Goal: Task Accomplishment & Management: Complete application form

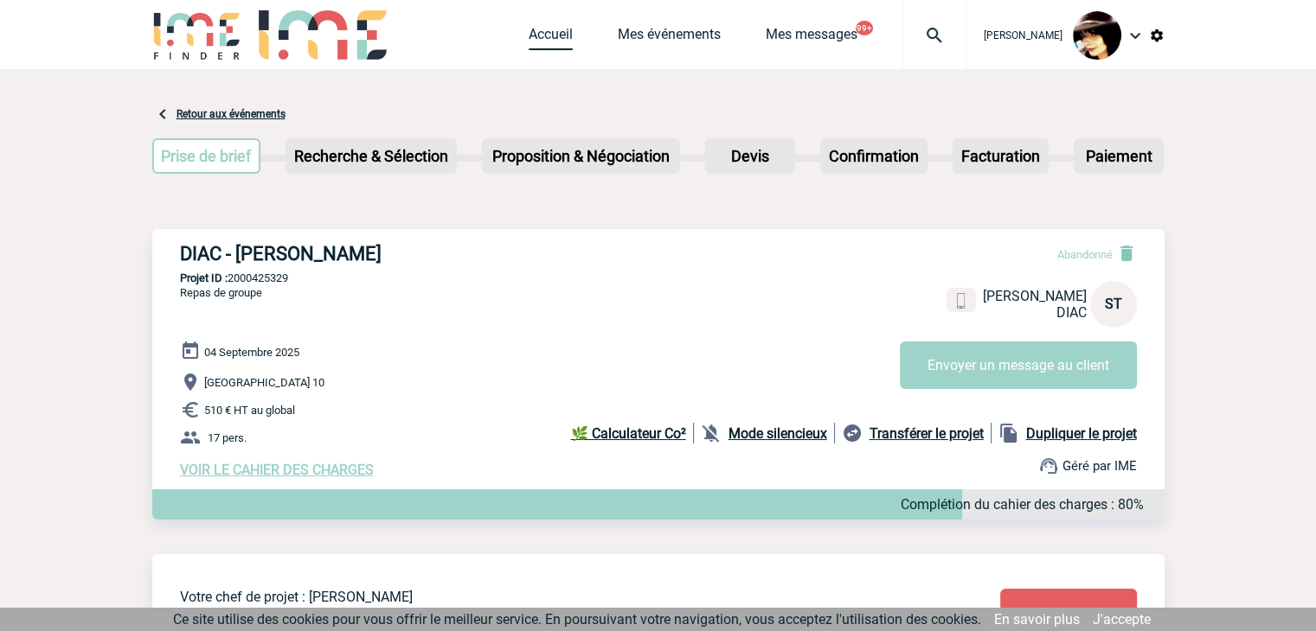
click at [533, 38] on link "Accueil" at bounding box center [550, 38] width 44 height 24
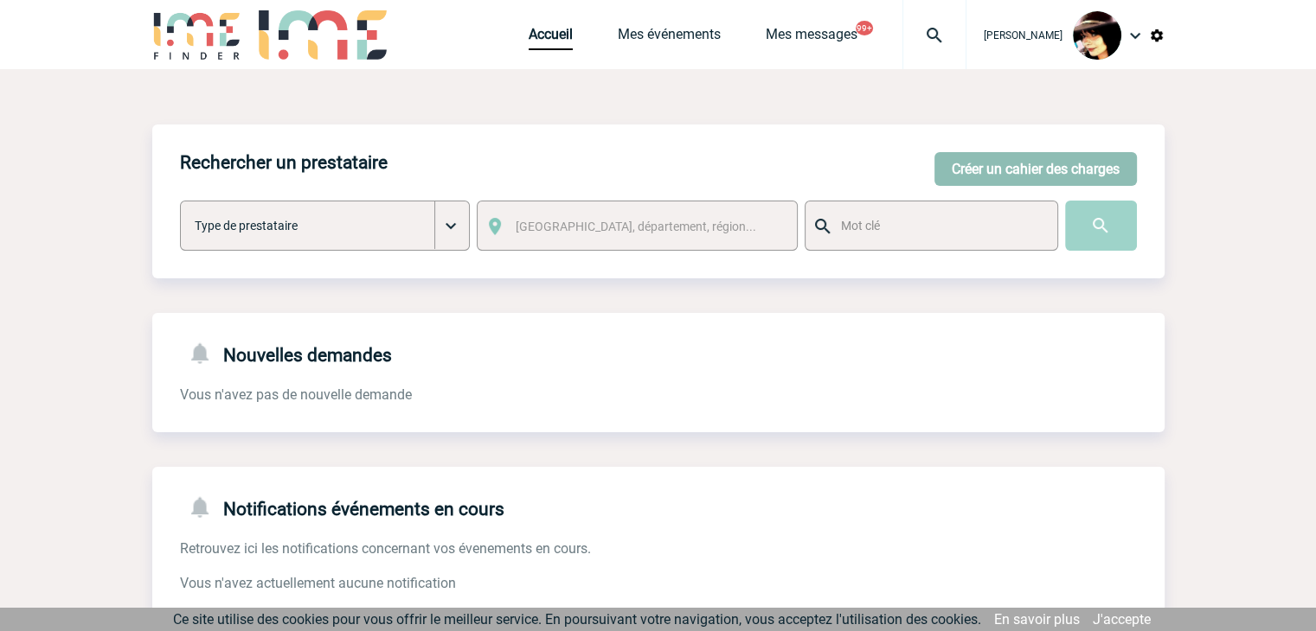
click at [977, 169] on button "Créer un cahier des charges" at bounding box center [1035, 169] width 202 height 34
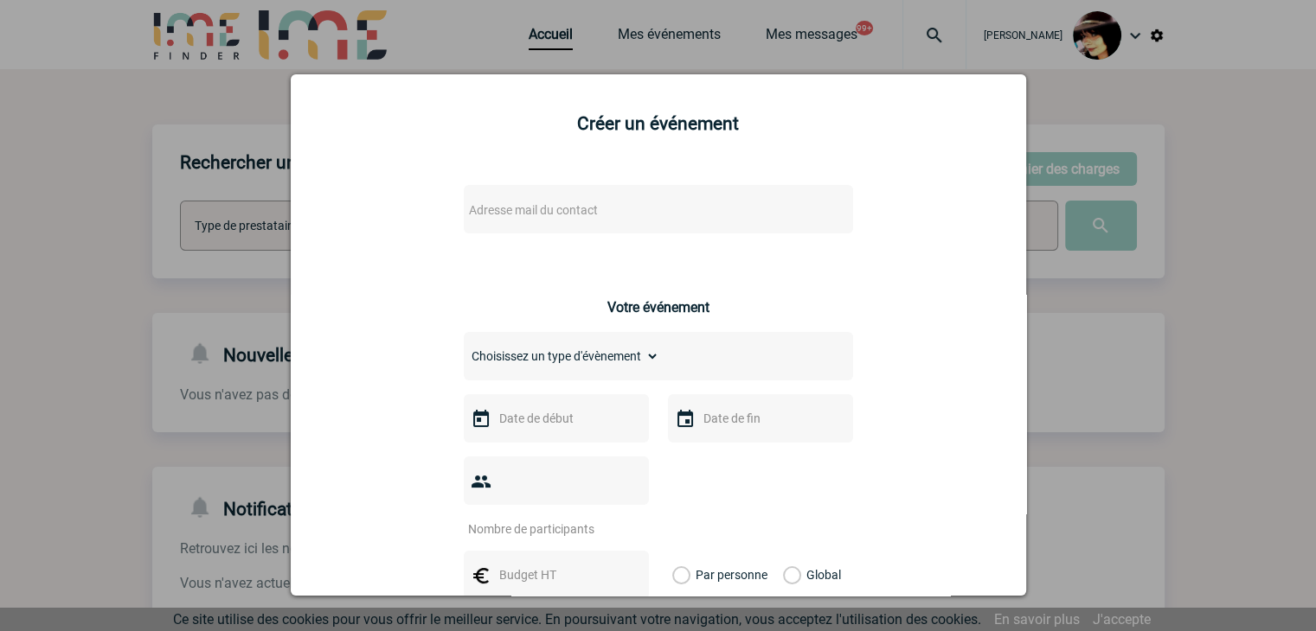
click at [650, 195] on div "Adresse mail du contact" at bounding box center [658, 209] width 389 height 48
click at [650, 202] on span "Adresse mail du contact" at bounding box center [613, 210] width 303 height 24
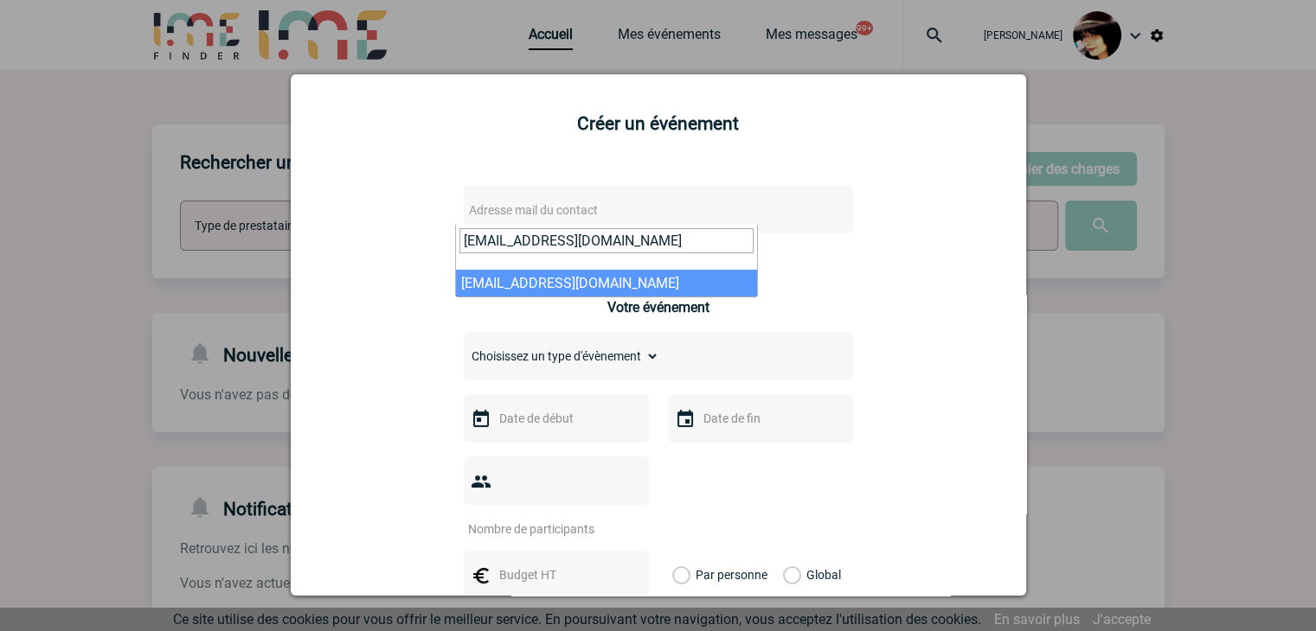
type input "[EMAIL_ADDRESS][DOMAIN_NAME]"
select select "112497"
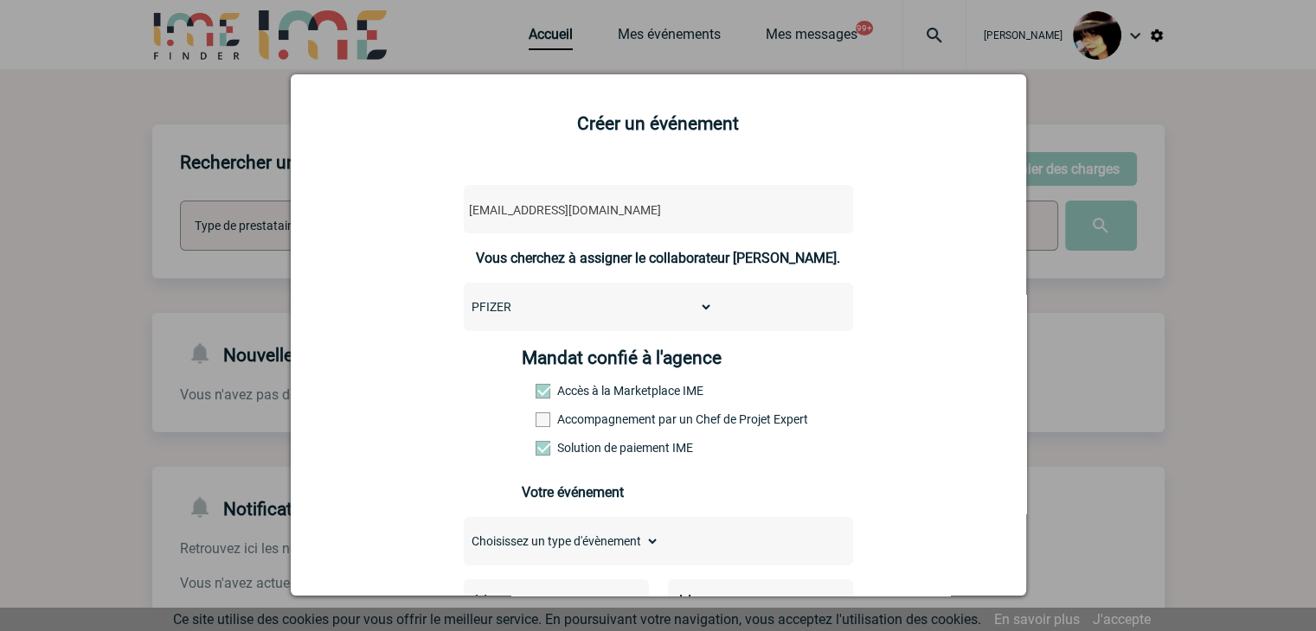
click at [535, 427] on span at bounding box center [542, 420] width 15 height 15
click at [0, 0] on input "Accompagnement par un Chef de Projet Expert" at bounding box center [0, 0] width 0 height 0
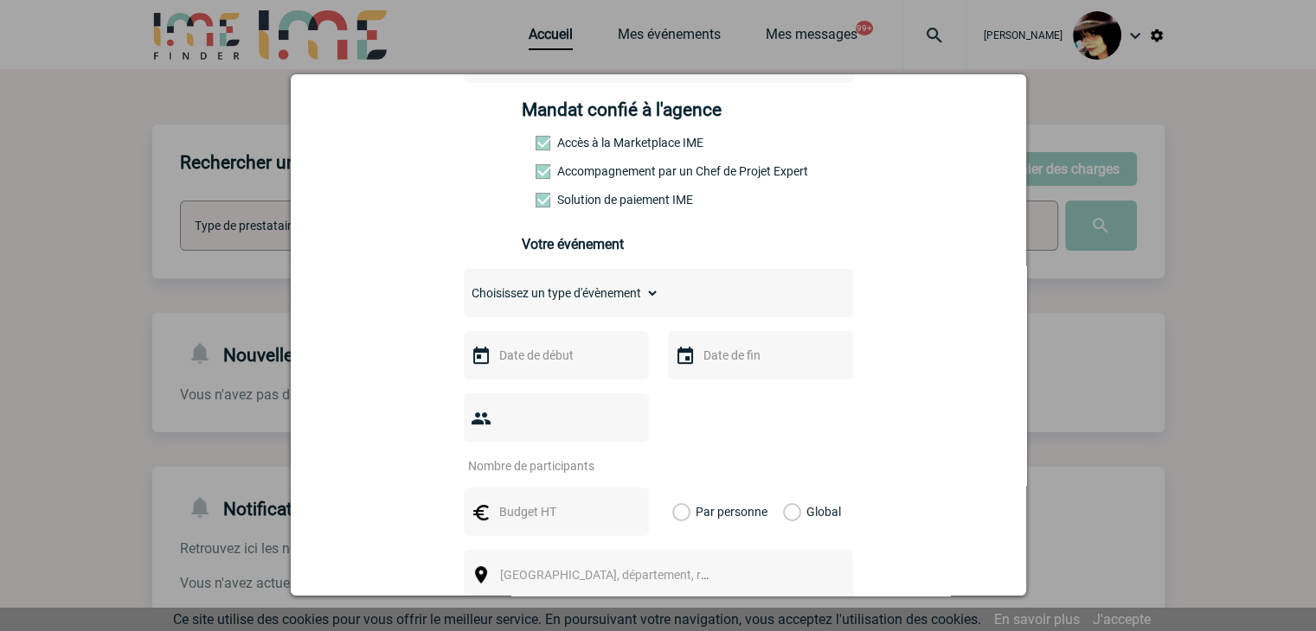
scroll to position [259, 0]
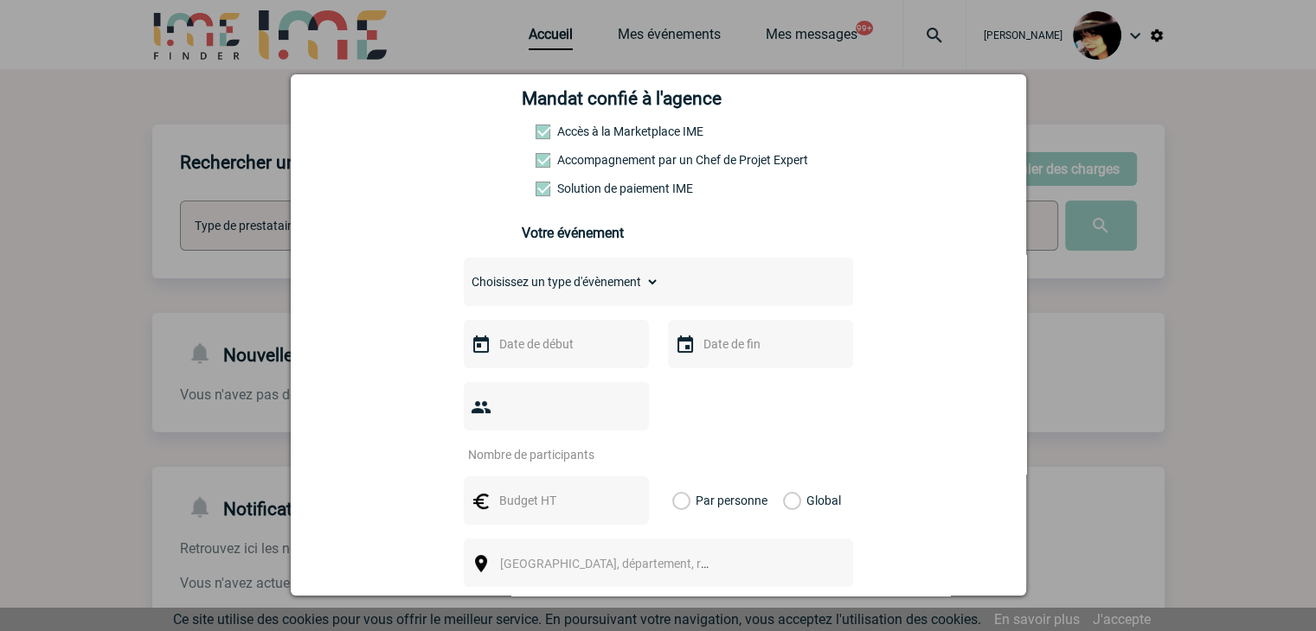
click at [469, 286] on select "Choisissez un type d'évènement Séminaire avec nuitée Séminaire sans nuitée Repa…" at bounding box center [561, 282] width 195 height 24
select select "3"
click at [464, 275] on select "Choisissez un type d'évènement Séminaire avec nuitée Séminaire sans nuitée Repa…" at bounding box center [561, 282] width 195 height 24
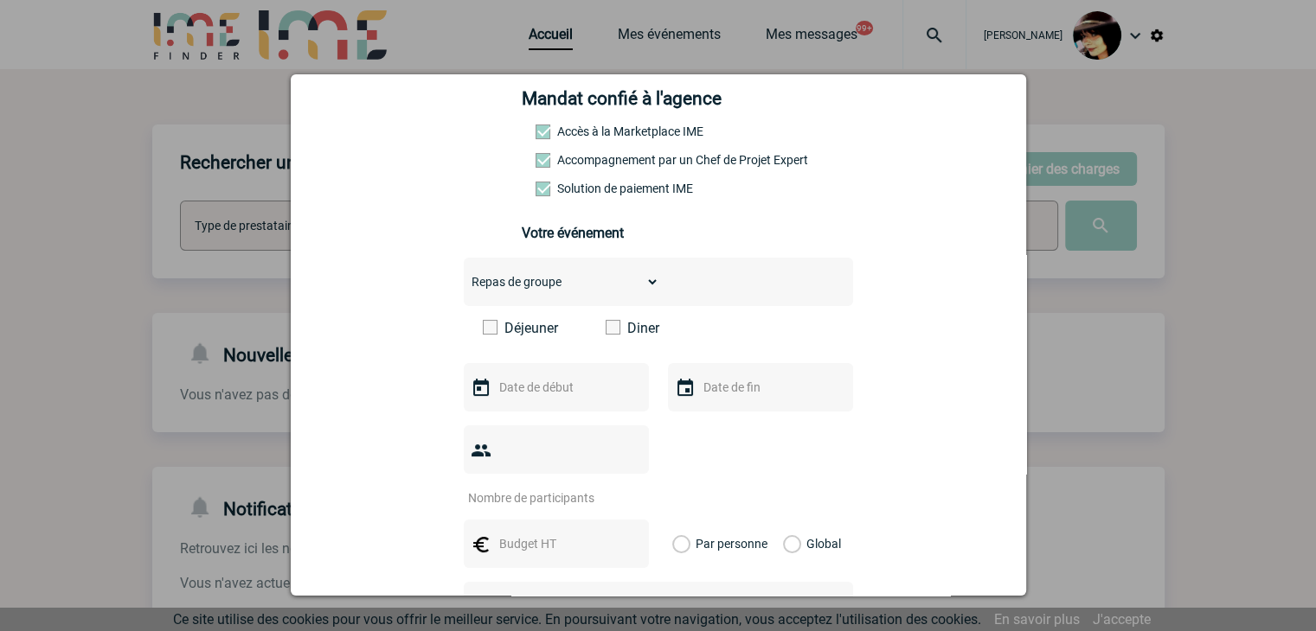
click at [605, 330] on span at bounding box center [612, 327] width 15 height 15
click at [0, 0] on input "Diner" at bounding box center [0, 0] width 0 height 0
click at [560, 395] on input "text" at bounding box center [554, 387] width 119 height 22
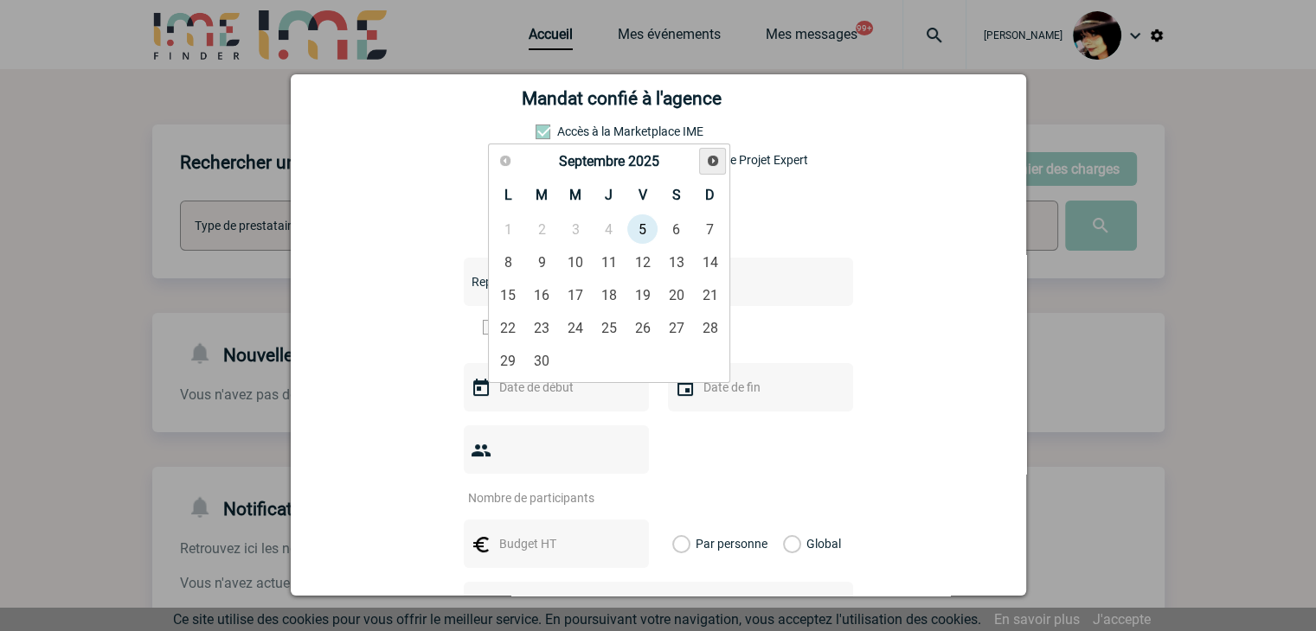
click at [709, 153] on link "Suivant" at bounding box center [712, 161] width 27 height 27
click at [504, 259] on link "6" at bounding box center [508, 261] width 32 height 31
type input "06-10-2025"
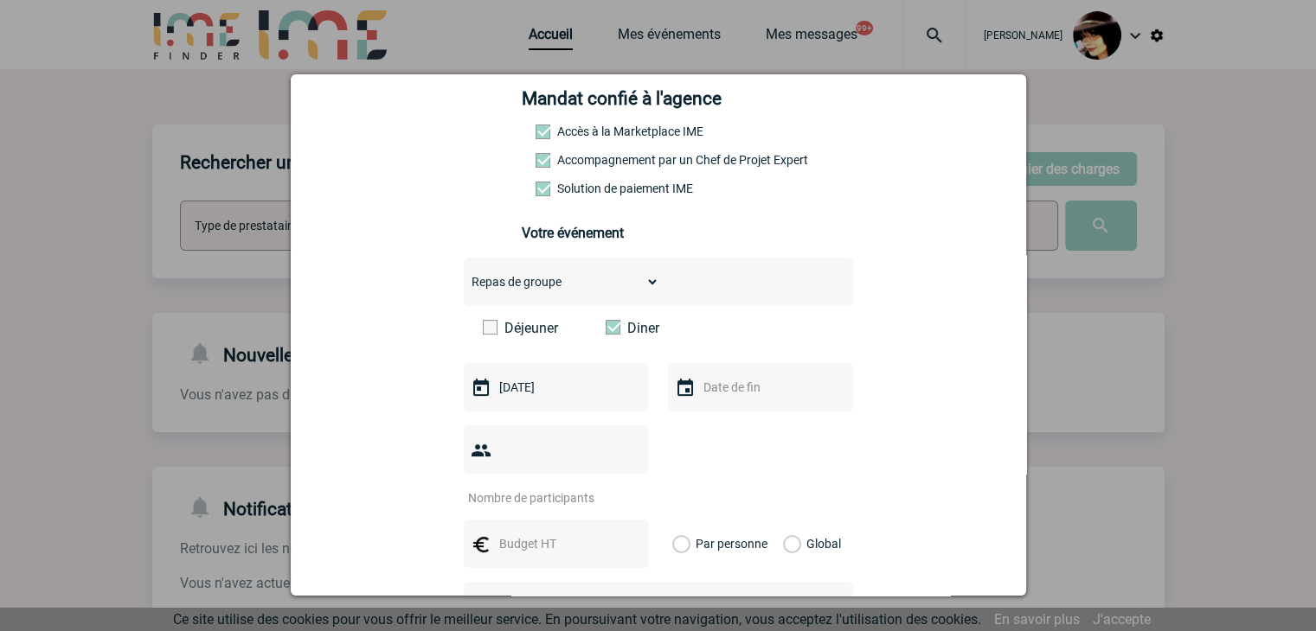
click at [516, 487] on input "number" at bounding box center [545, 498] width 163 height 22
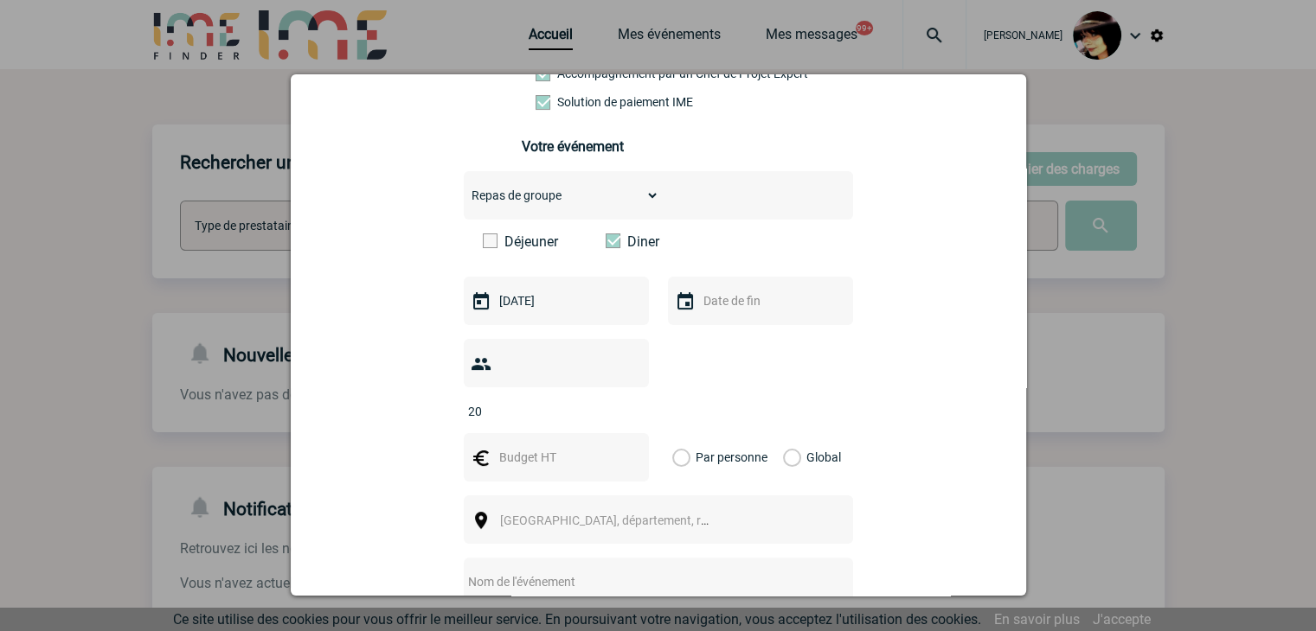
type input "20"
click at [509, 446] on input "text" at bounding box center [554, 457] width 119 height 22
type input "1800"
drag, startPoint x: 779, startPoint y: 437, endPoint x: 789, endPoint y: 425, distance: 15.4
click at [783, 436] on label "Global" at bounding box center [788, 457] width 11 height 48
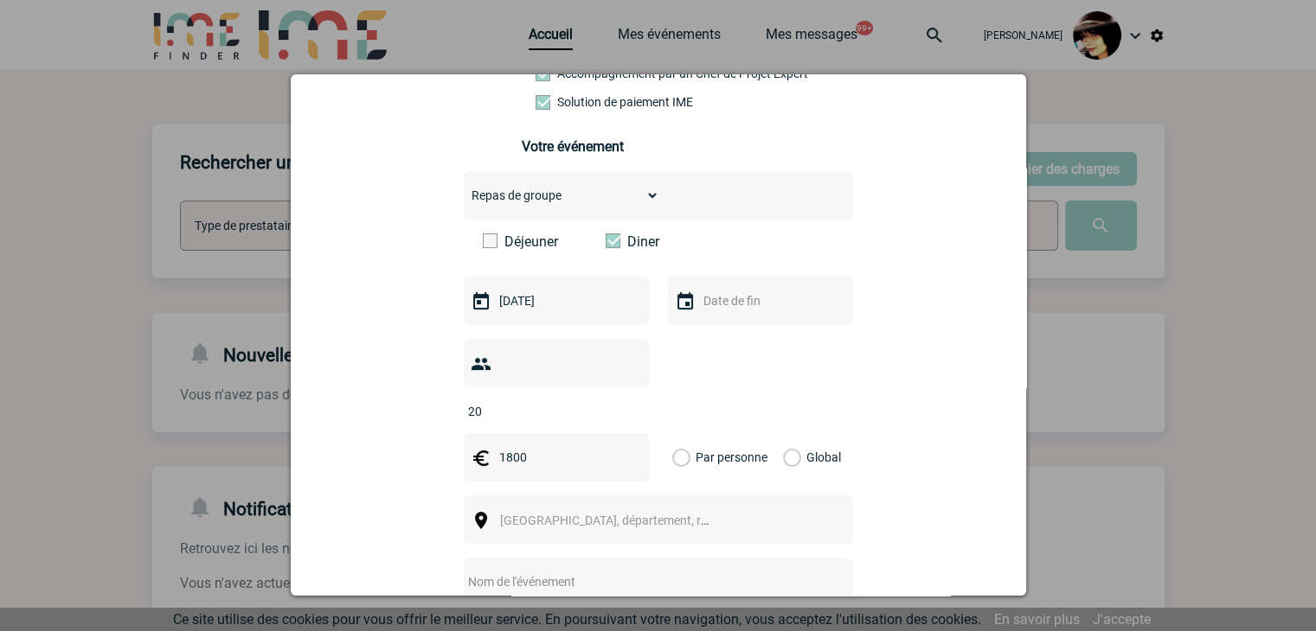
click at [0, 0] on input "Global" at bounding box center [0, 0] width 0 height 0
click at [556, 514] on span "[GEOGRAPHIC_DATA], département, région..." at bounding box center [620, 521] width 240 height 14
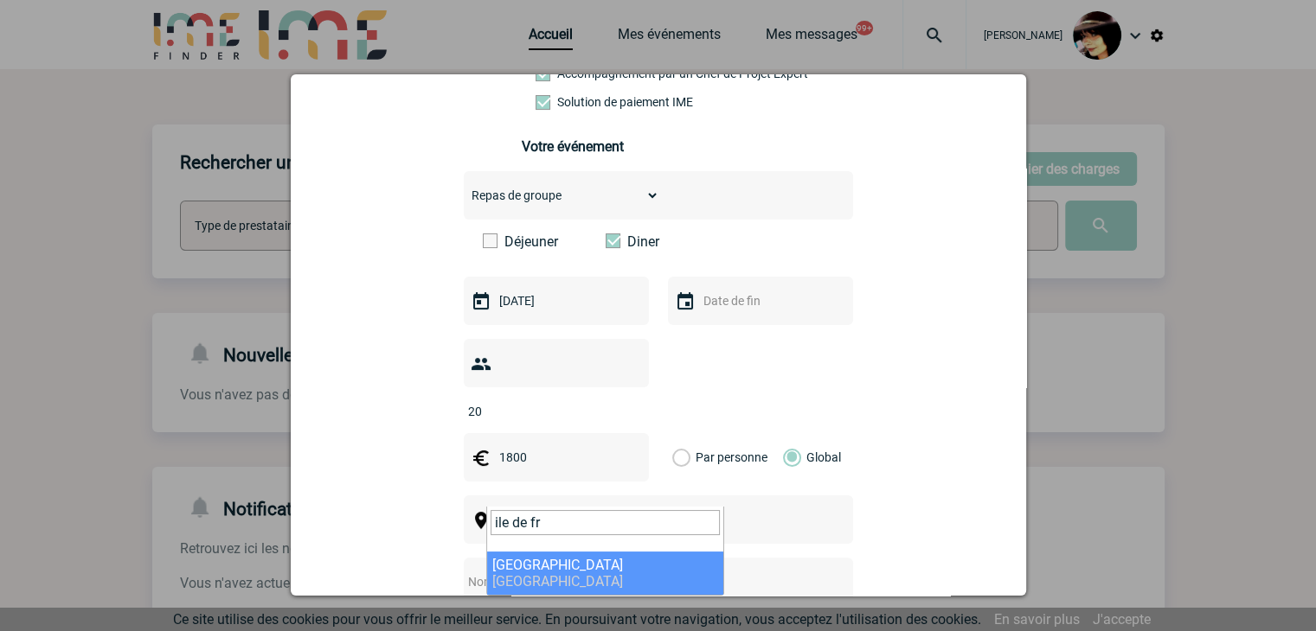
type input "ile de fr"
select select "2"
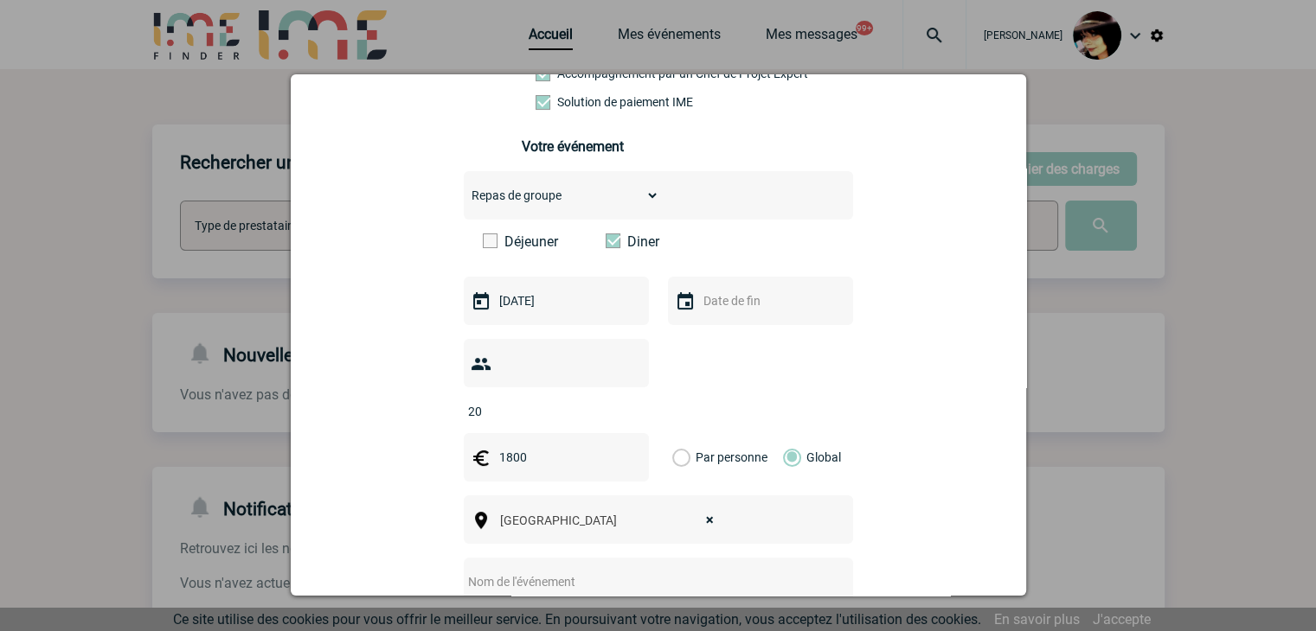
click at [549, 571] on input "text" at bounding box center [635, 582] width 343 height 22
paste input "Diner 6 octobre - 20 personnes"
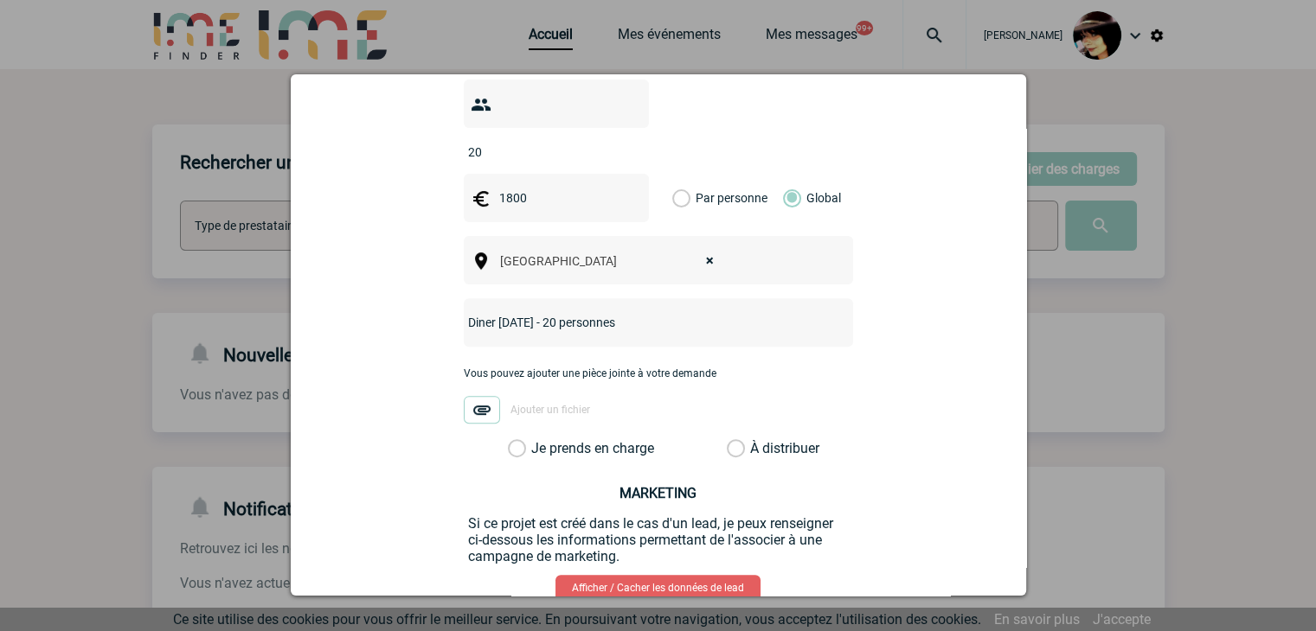
type input "Diner 6 octobre - 20 personnes"
click at [730, 440] on label "À distribuer" at bounding box center [736, 448] width 18 height 17
click at [0, 0] on input "À distribuer" at bounding box center [0, 0] width 0 height 0
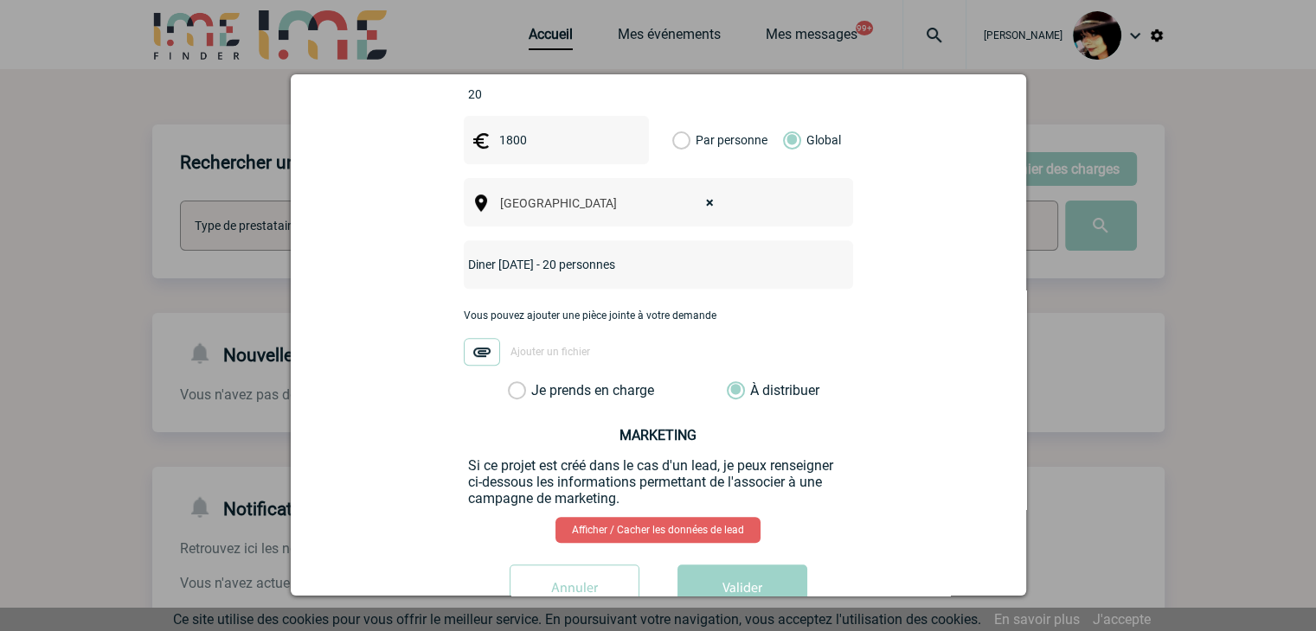
scroll to position [694, 0]
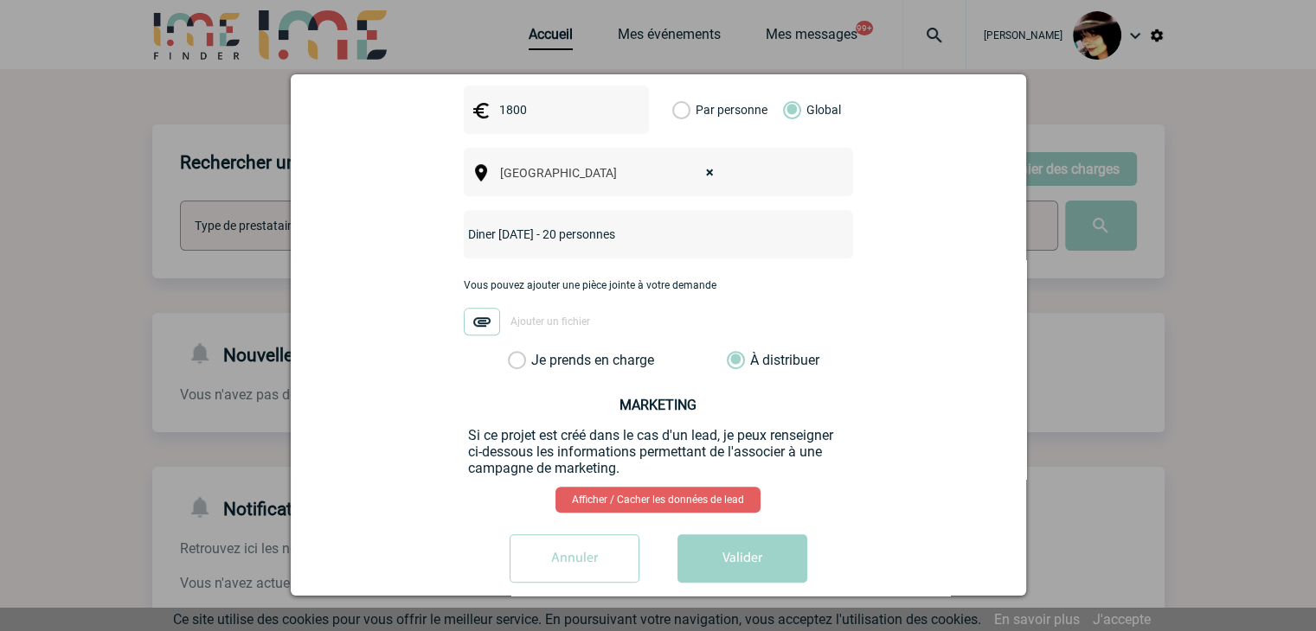
drag, startPoint x: 759, startPoint y: 532, endPoint x: 750, endPoint y: 523, distance: 12.9
click at [758, 535] on button "Valider" at bounding box center [742, 559] width 130 height 48
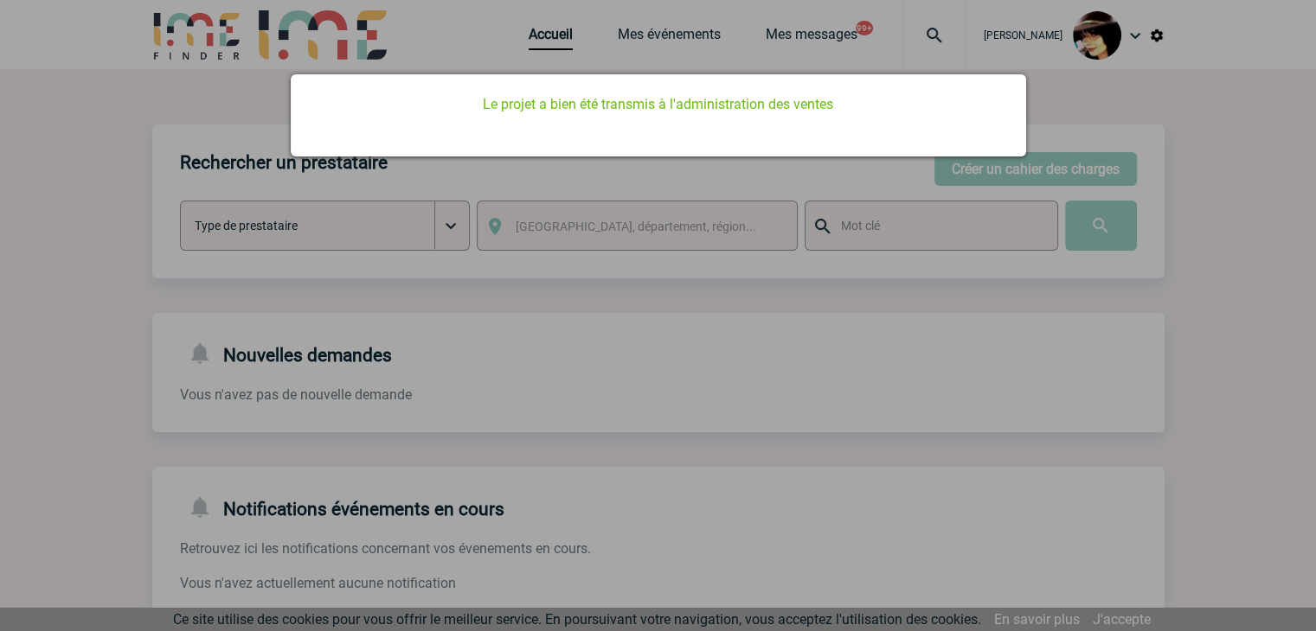
drag, startPoint x: 609, startPoint y: 204, endPoint x: 620, endPoint y: 181, distance: 25.9
click at [609, 203] on div at bounding box center [658, 315] width 1316 height 631
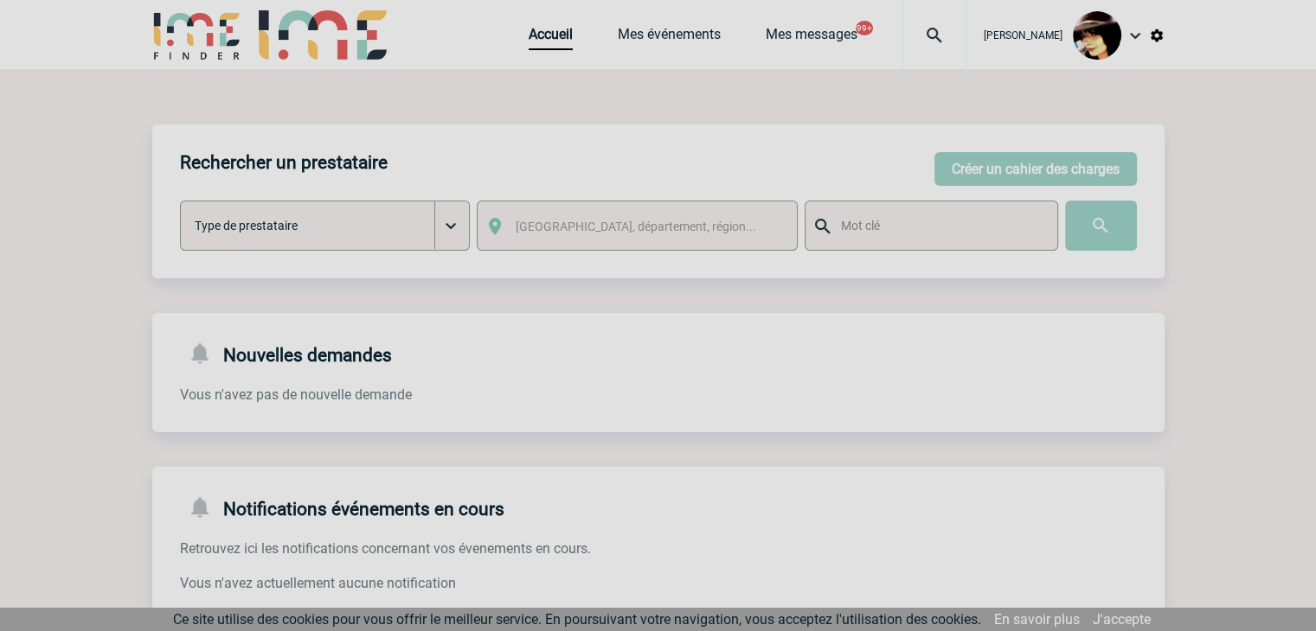
click at [522, 32] on div at bounding box center [658, 315] width 1316 height 631
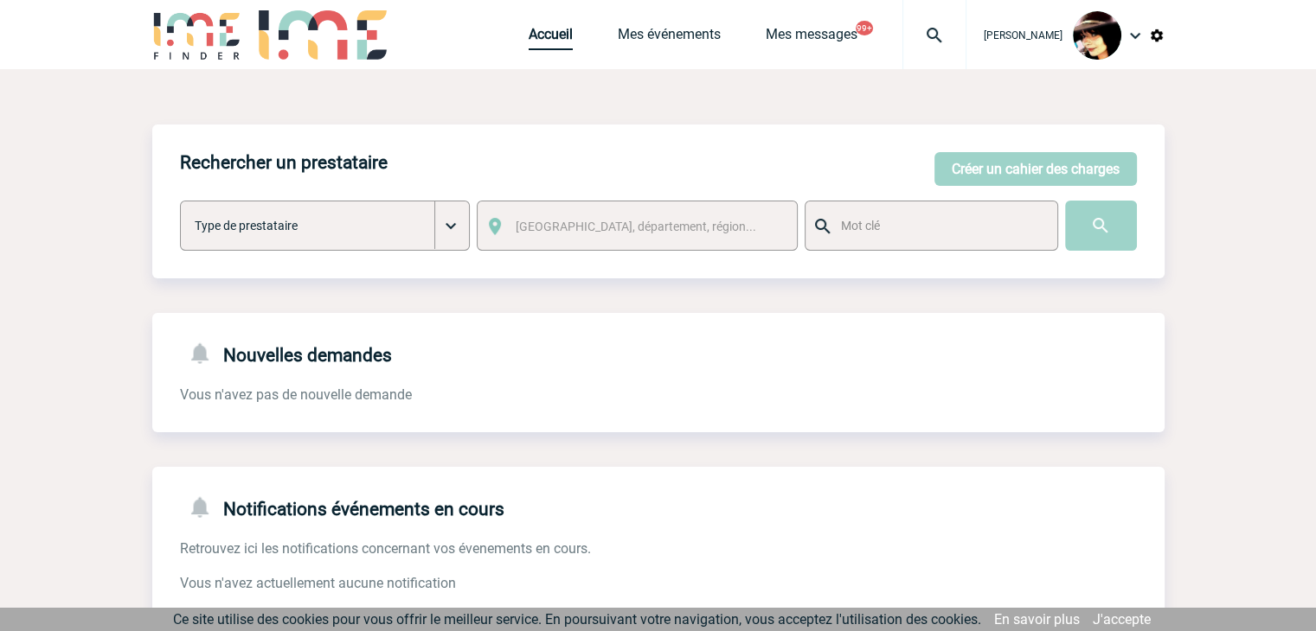
click at [528, 35] on link "Accueil" at bounding box center [550, 38] width 44 height 24
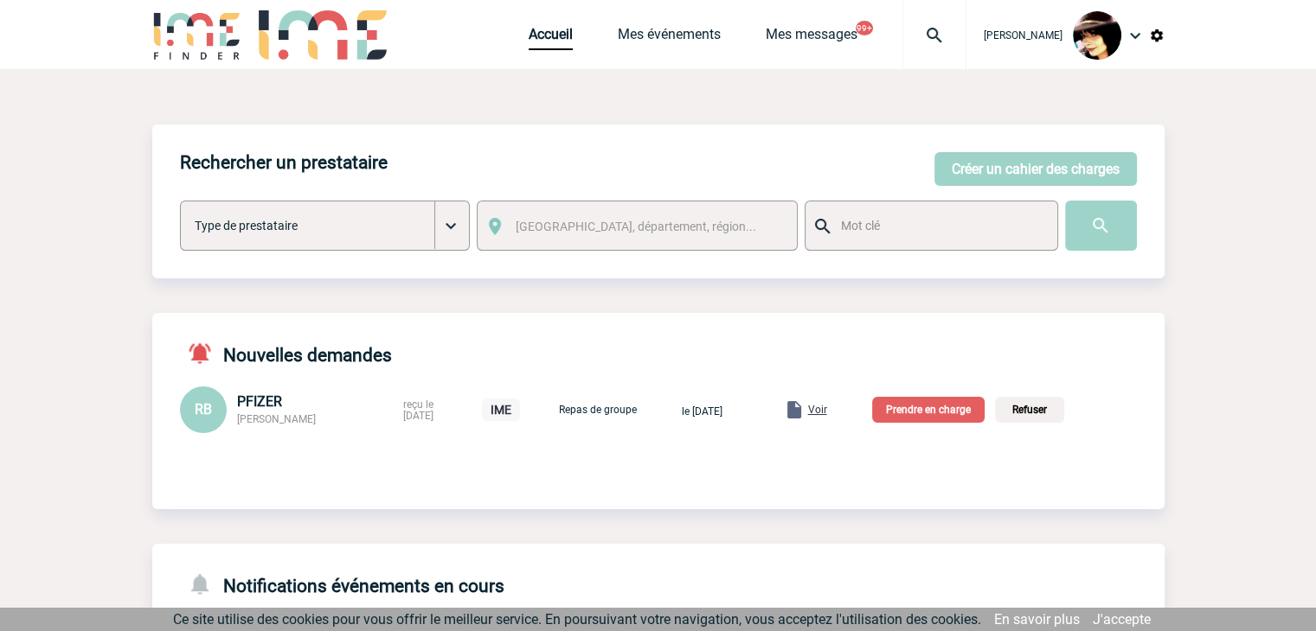
click at [827, 409] on span "Voir" at bounding box center [817, 410] width 19 height 12
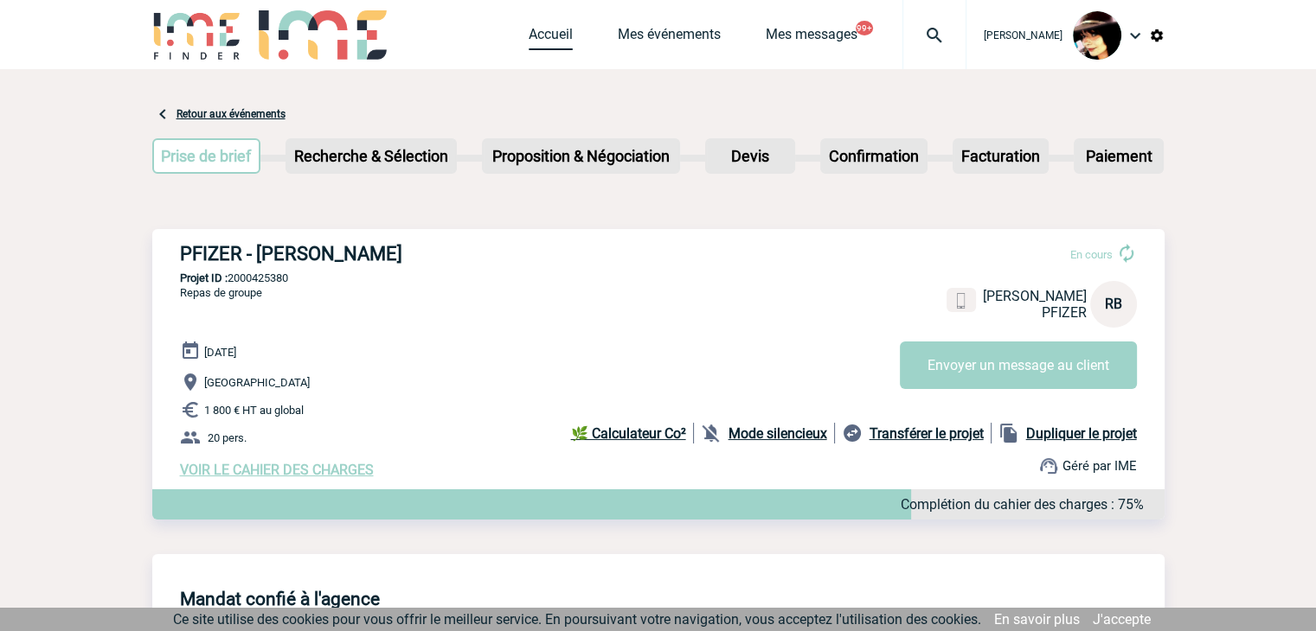
click at [534, 37] on link "Accueil" at bounding box center [550, 38] width 44 height 24
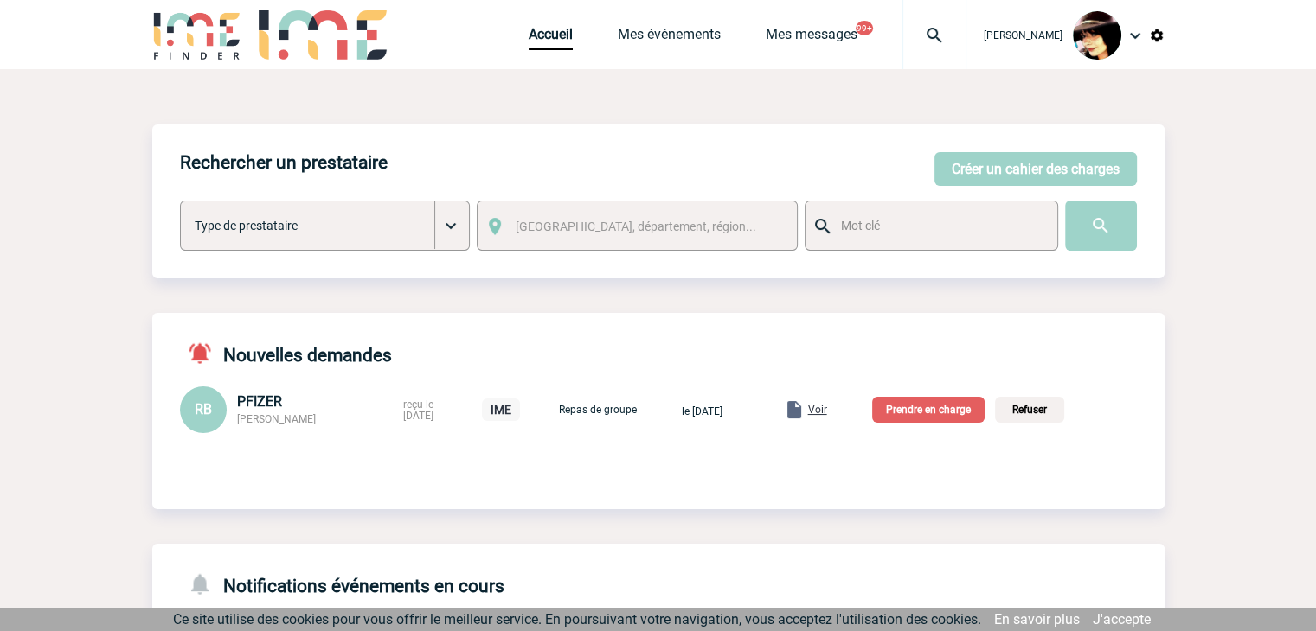
click at [948, 408] on p "Prendre en charge" at bounding box center [928, 410] width 112 height 26
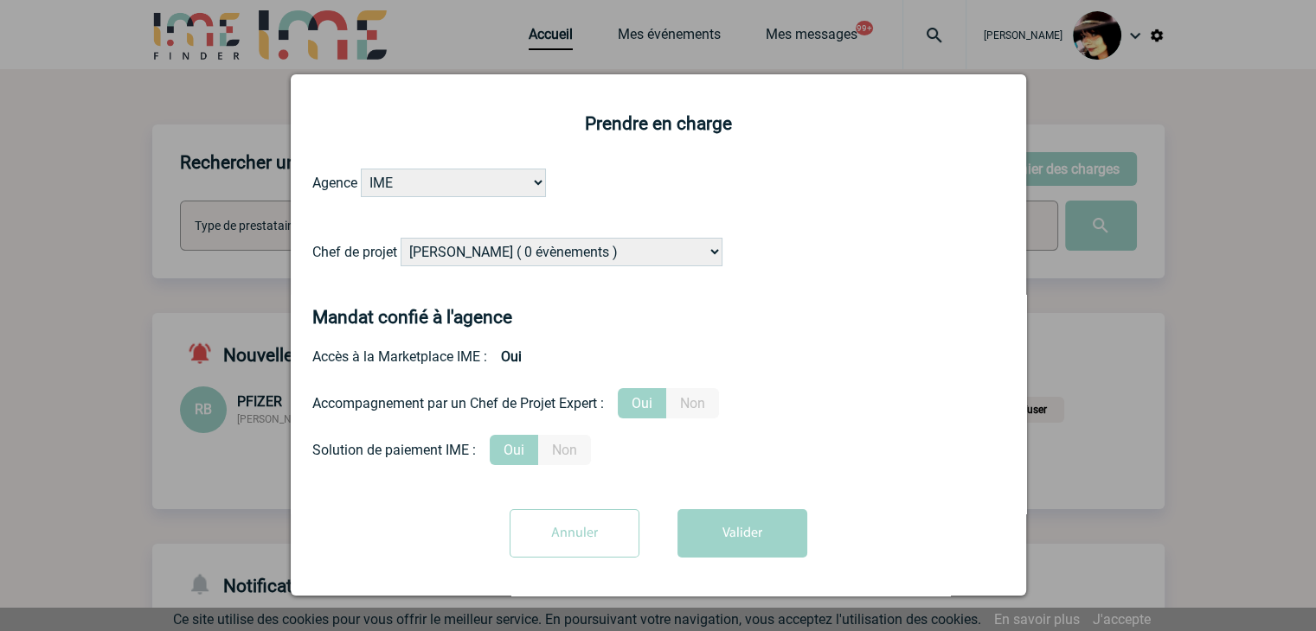
click at [573, 253] on select "Alizée VERLAGUET ( 0 évènements ) Anne GIRAUD ( 1196 évènements ) Anne-François…" at bounding box center [561, 252] width 322 height 29
select select "132752"
click at [599, 247] on select "Alizée VERLAGUET ( 0 évènements ) Anne GIRAUD ( 1196 évènements ) Anne-François…" at bounding box center [561, 252] width 322 height 29
click at [722, 516] on button "Valider" at bounding box center [742, 533] width 130 height 48
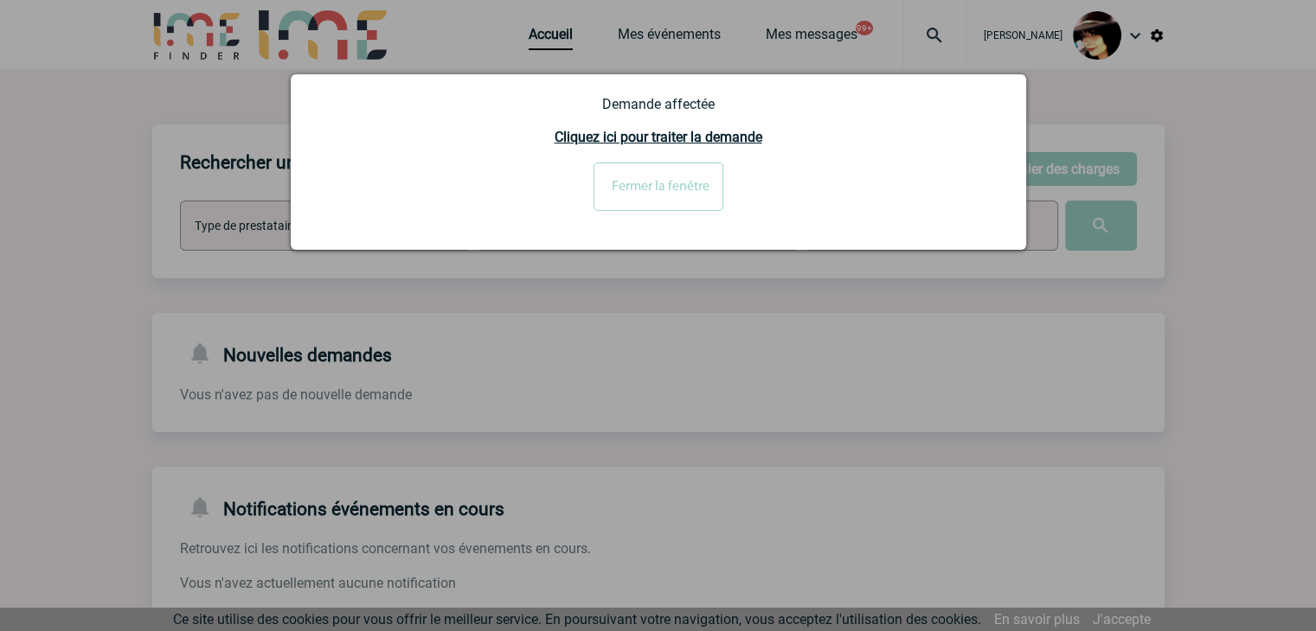
drag, startPoint x: 633, startPoint y: 291, endPoint x: 682, endPoint y: 302, distance: 49.5
click at [633, 291] on div at bounding box center [658, 315] width 1316 height 631
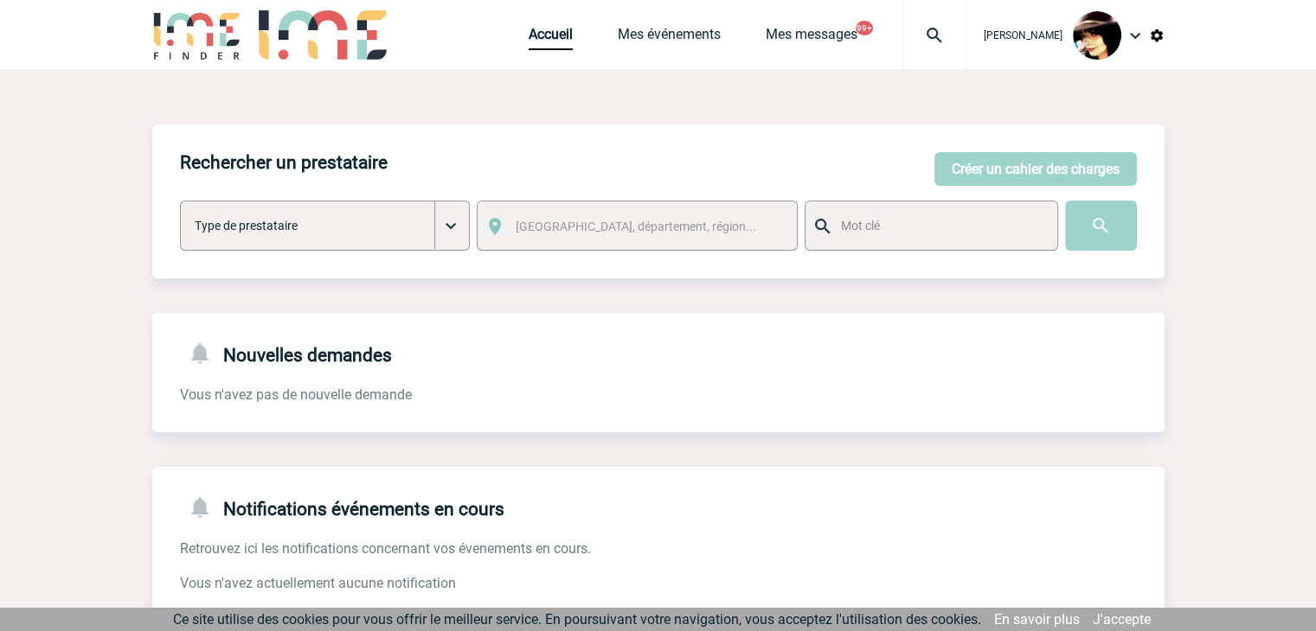
click at [920, 36] on img at bounding box center [934, 35] width 62 height 21
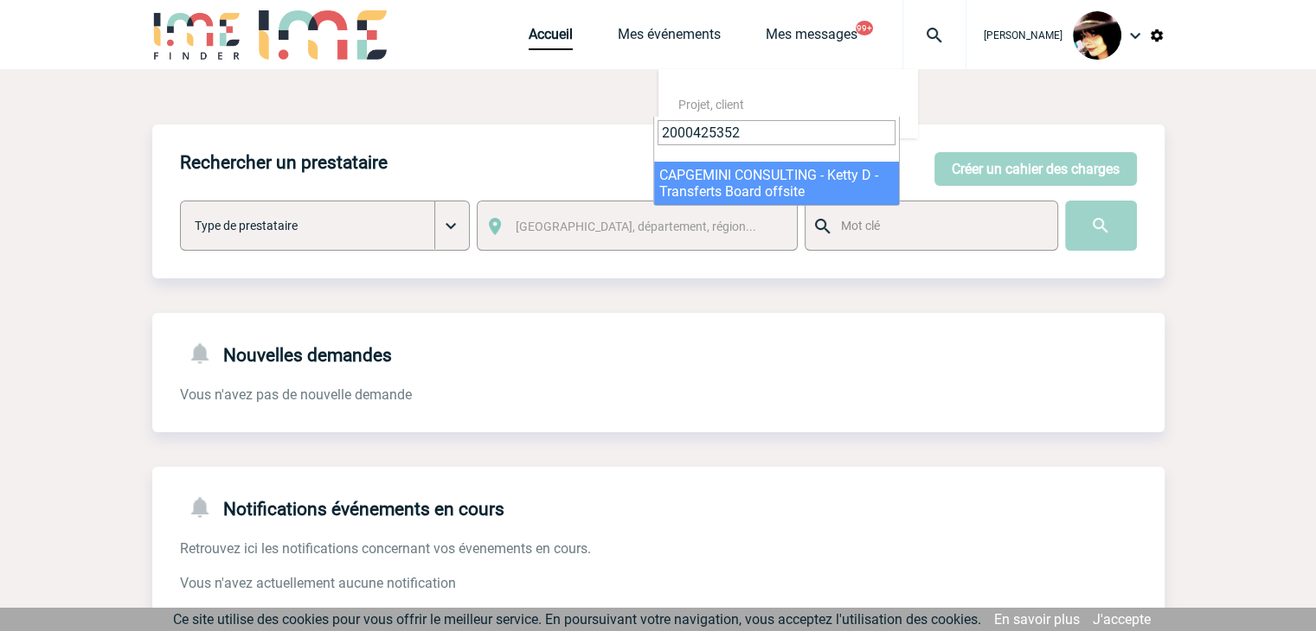
type input "2000425352"
select select "24853"
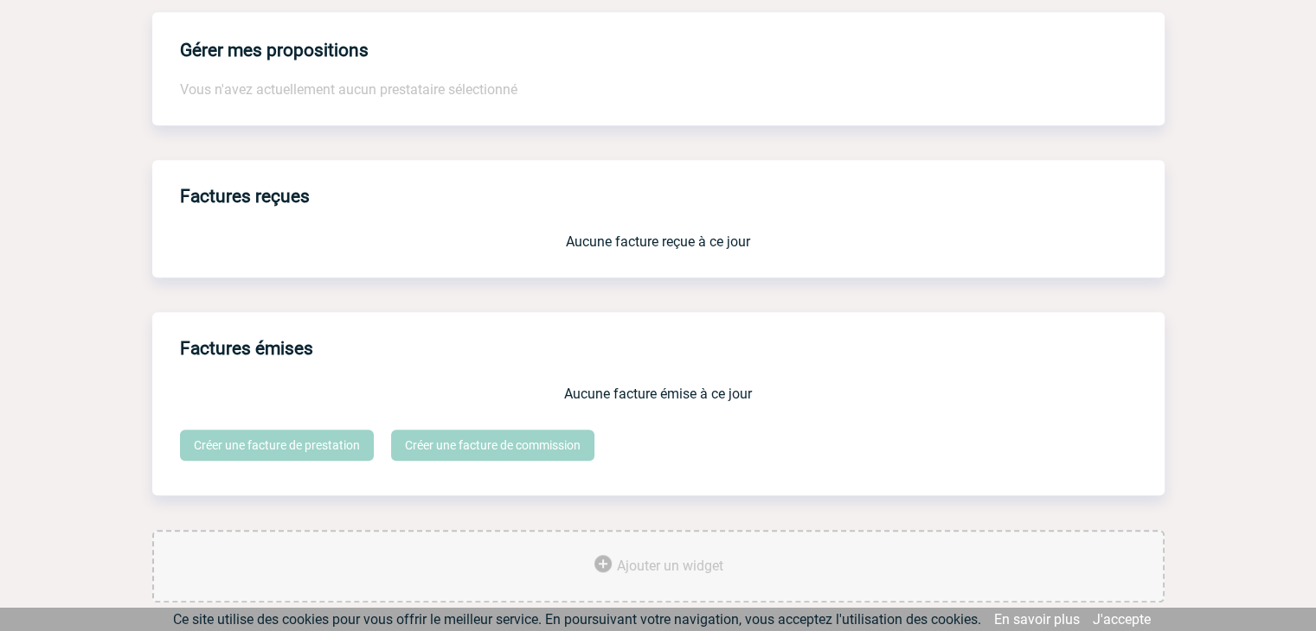
scroll to position [1443, 0]
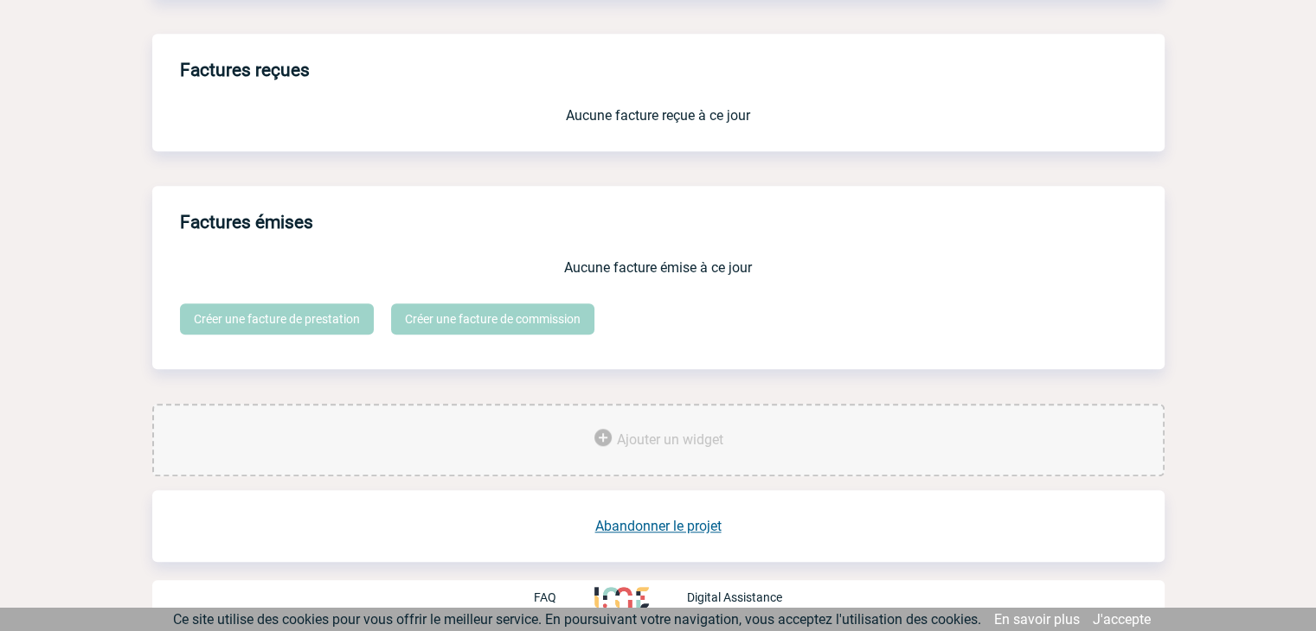
click at [657, 526] on link "Abandonner le projet" at bounding box center [658, 526] width 126 height 16
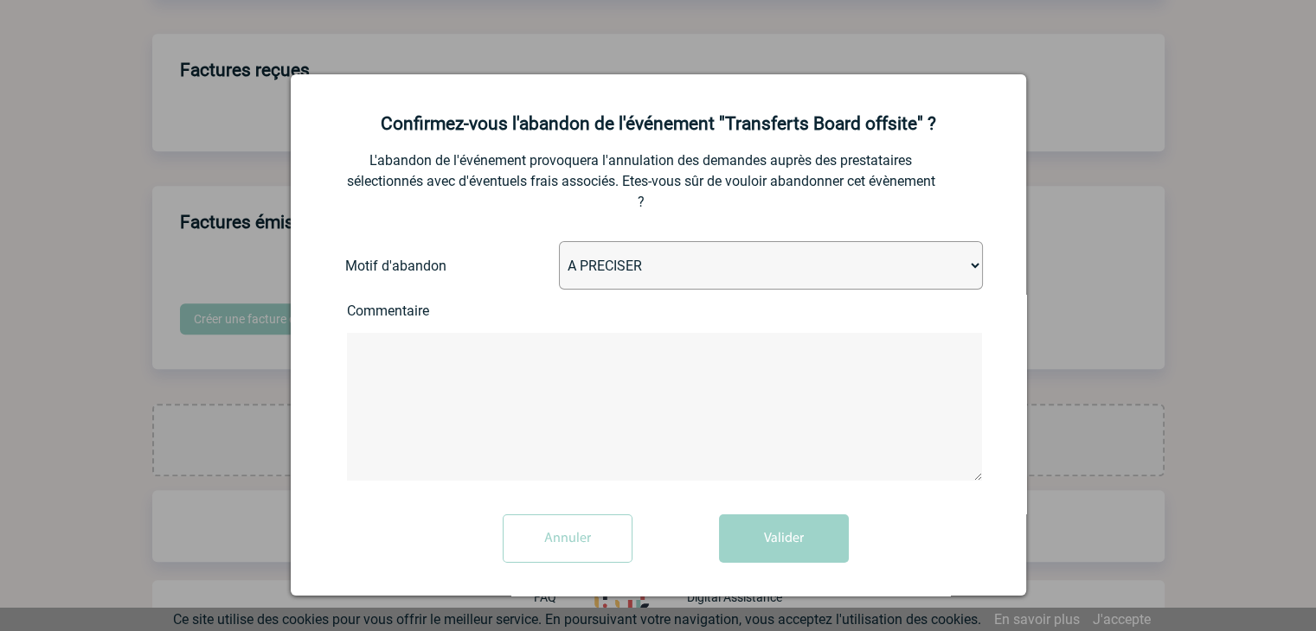
click at [605, 281] on select "A PRECISER Projet annulé Projet reporté Evénement organisé en interne A fait ap…" at bounding box center [771, 265] width 424 height 48
select select "ABANDON_PROJET_15"
click at [559, 243] on select "A PRECISER Projet annulé Projet reporté Evénement organisé en interne A fait ap…" at bounding box center [771, 265] width 424 height 48
click at [745, 543] on button "Valider" at bounding box center [784, 539] width 130 height 48
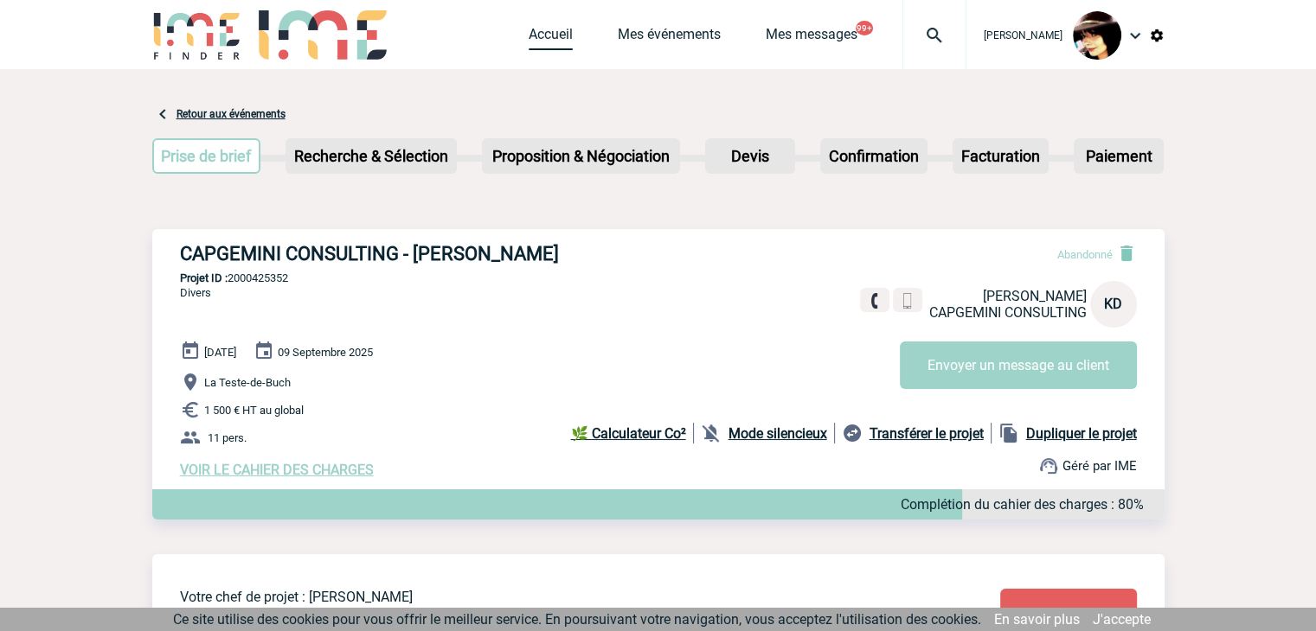
click at [539, 35] on link "Accueil" at bounding box center [550, 38] width 44 height 24
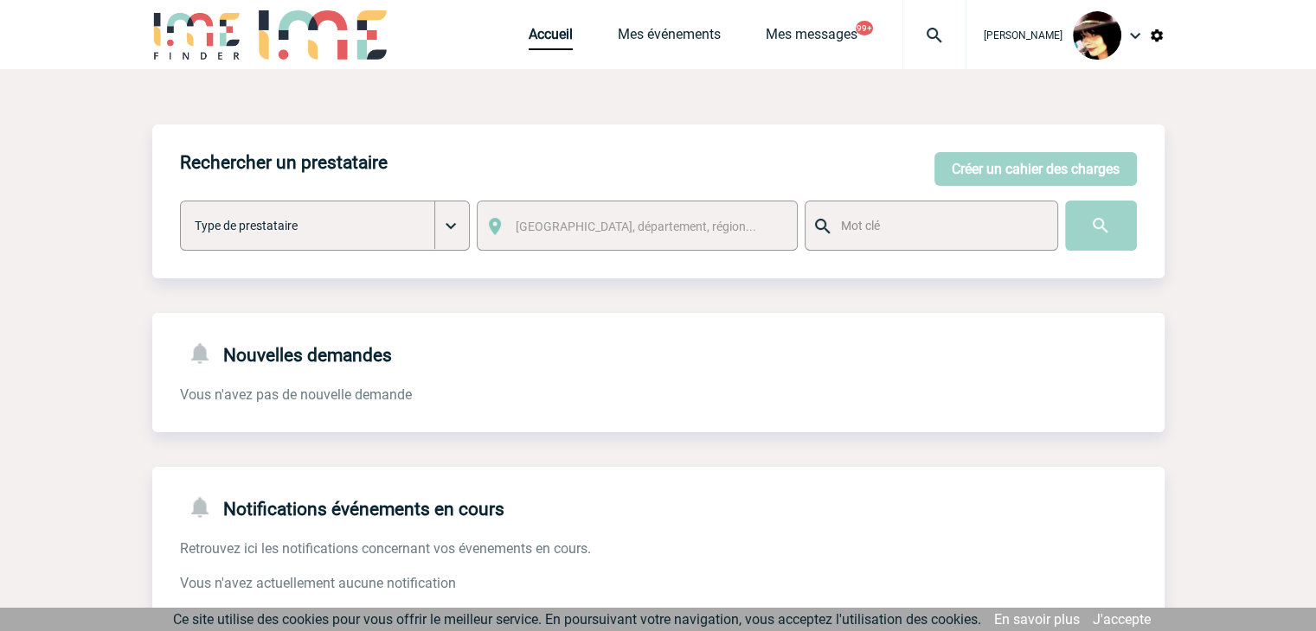
click at [1154, 39] on img at bounding box center [1157, 36] width 16 height 16
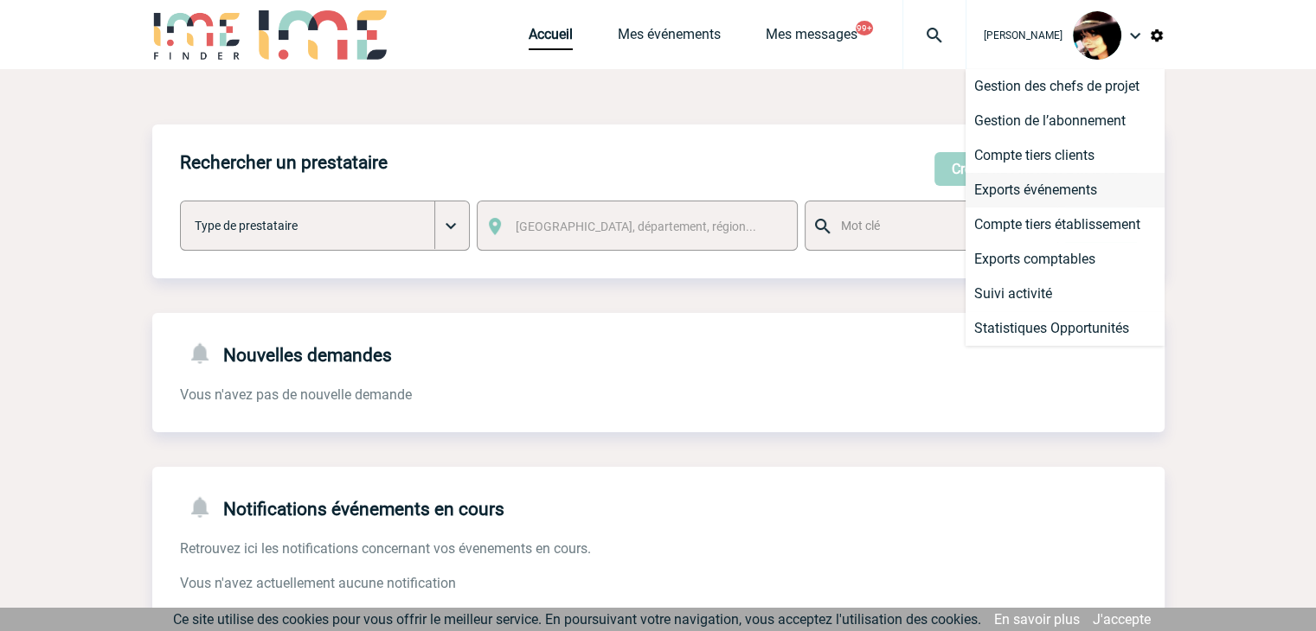
click at [1005, 195] on li "Exports événements" at bounding box center [1064, 190] width 199 height 35
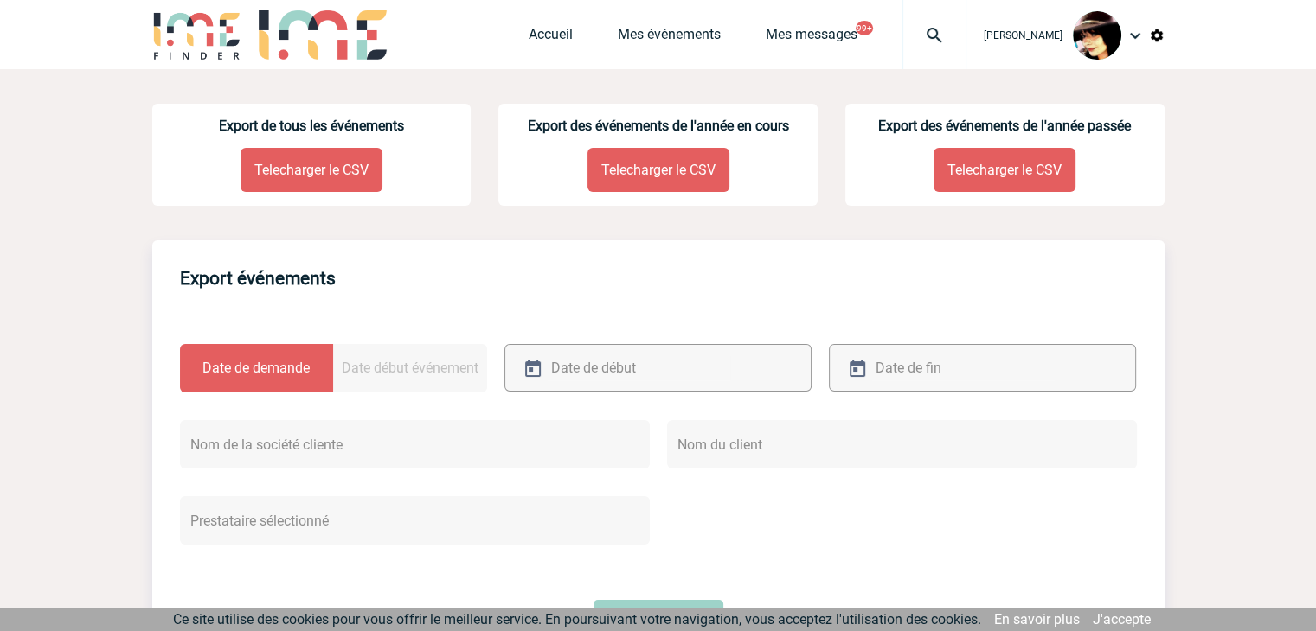
click at [315, 169] on p "Telecharger le CSV" at bounding box center [311, 170] width 142 height 44
click at [528, 33] on link "Accueil" at bounding box center [550, 38] width 44 height 24
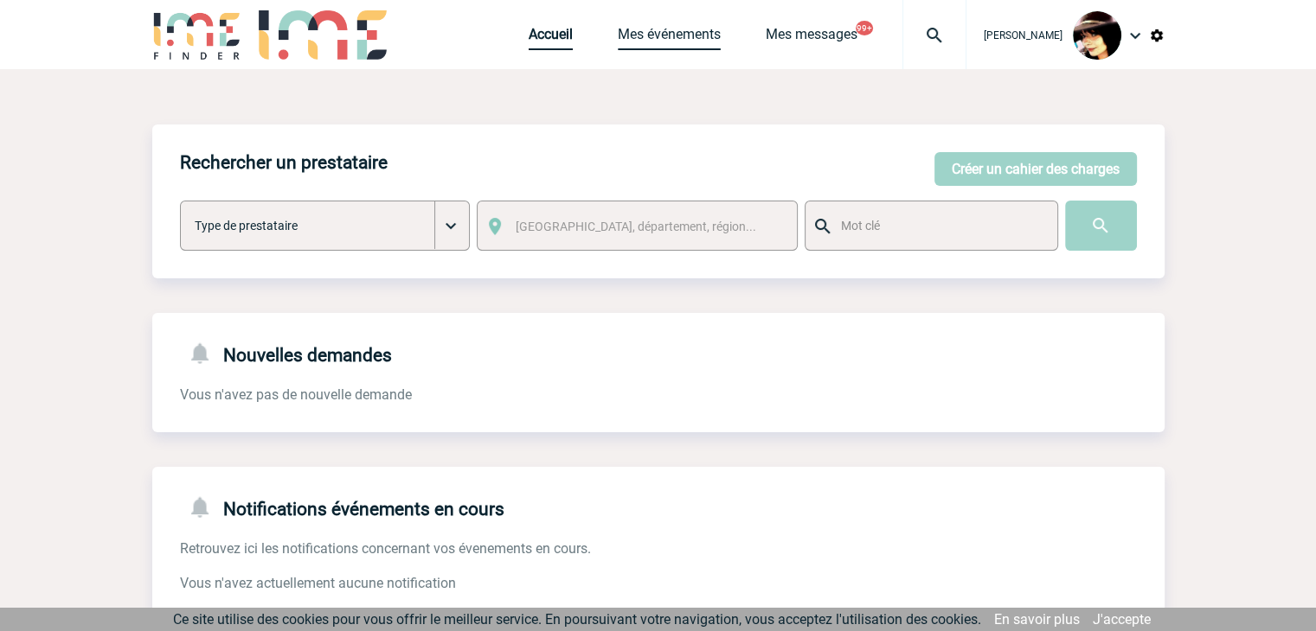
drag, startPoint x: 523, startPoint y: 41, endPoint x: 600, endPoint y: 26, distance: 78.4
click at [528, 41] on link "Accueil" at bounding box center [550, 38] width 44 height 24
